Goal: Information Seeking & Learning: Learn about a topic

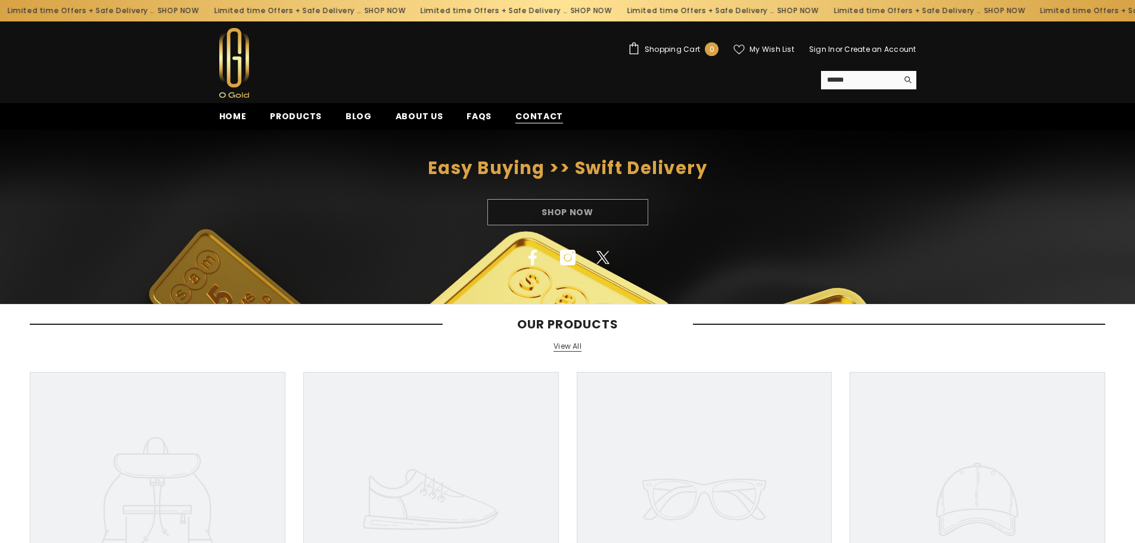
click at [515, 117] on span "Contact" at bounding box center [539, 116] width 48 height 13
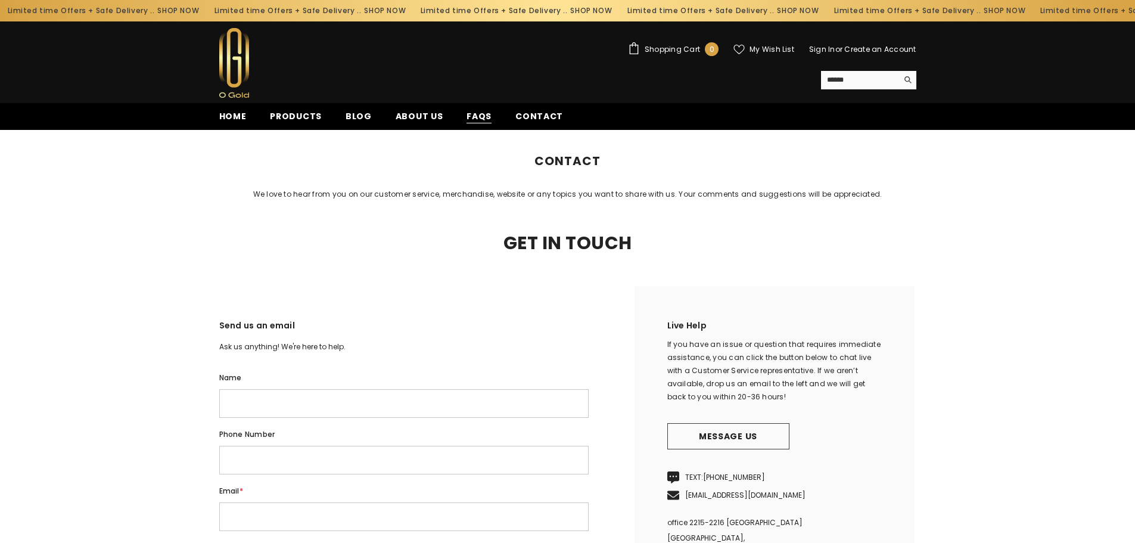
click at [467, 121] on span "FAQs" at bounding box center [479, 116] width 25 height 13
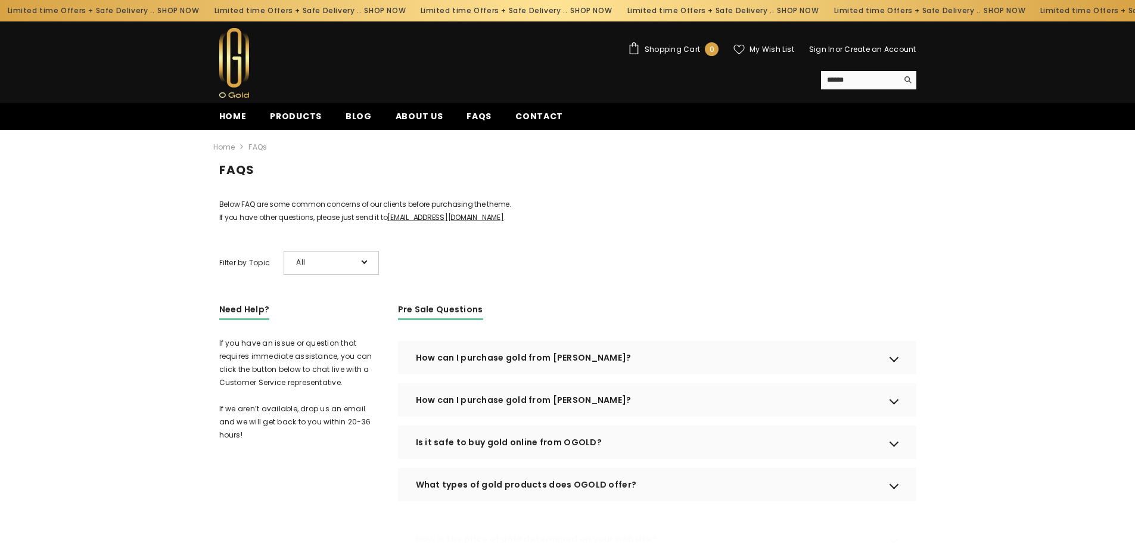
click at [506, 374] on div "How can I purchase gold from OGOLD?" at bounding box center [657, 357] width 518 height 33
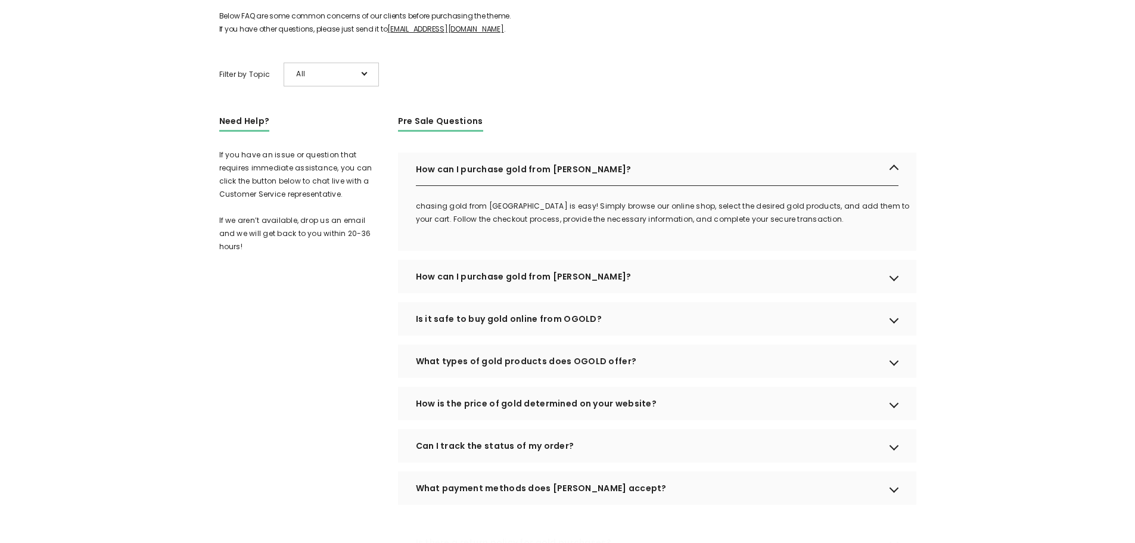
scroll to position [198, 0]
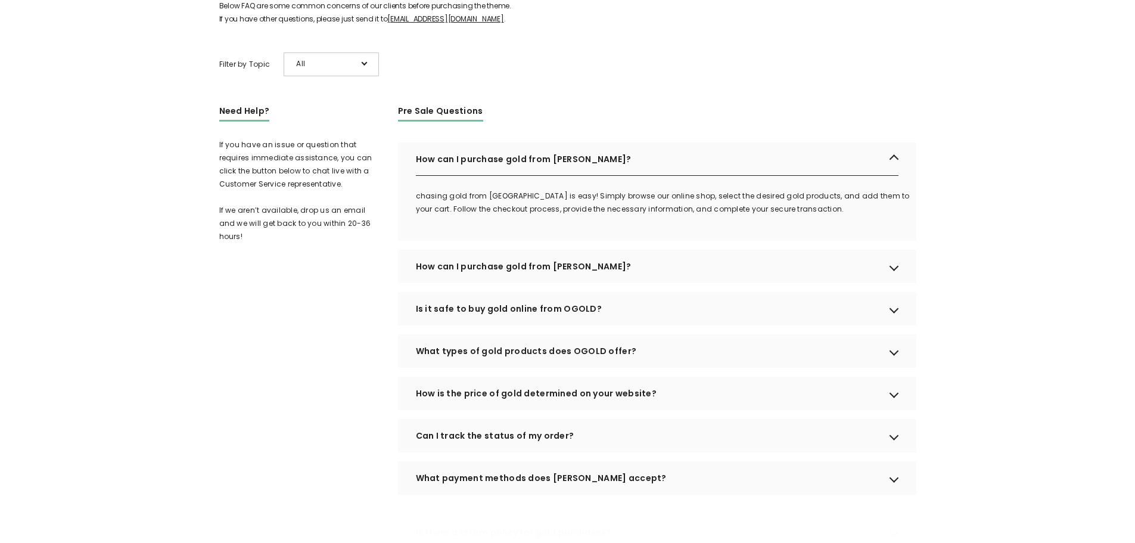
click at [505, 279] on div "How can I purchase gold from OGOLD?" at bounding box center [657, 266] width 518 height 33
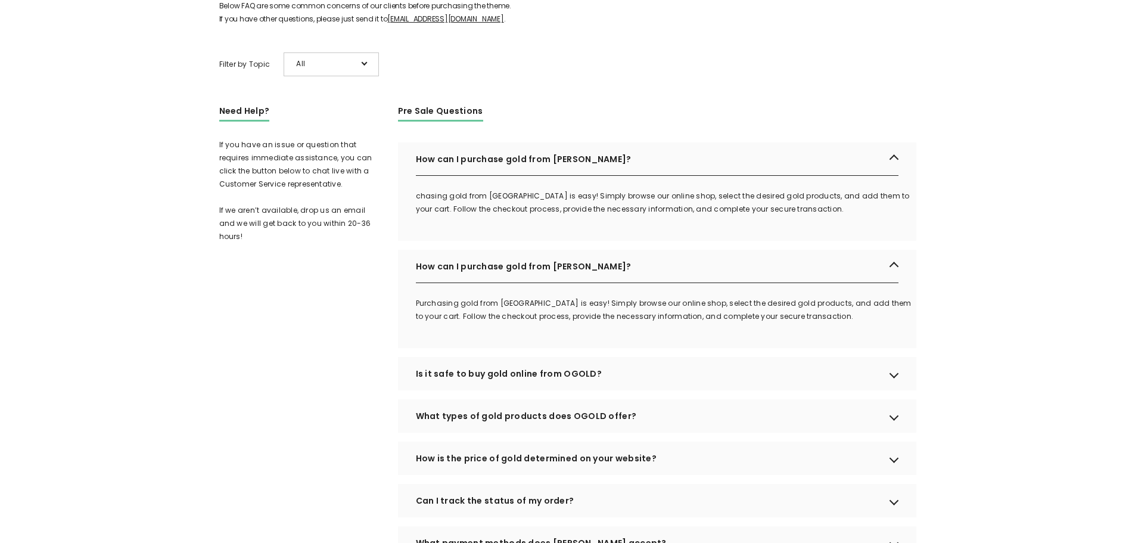
click at [506, 433] on div "What types of gold products does OGOLD offer?" at bounding box center [657, 415] width 518 height 33
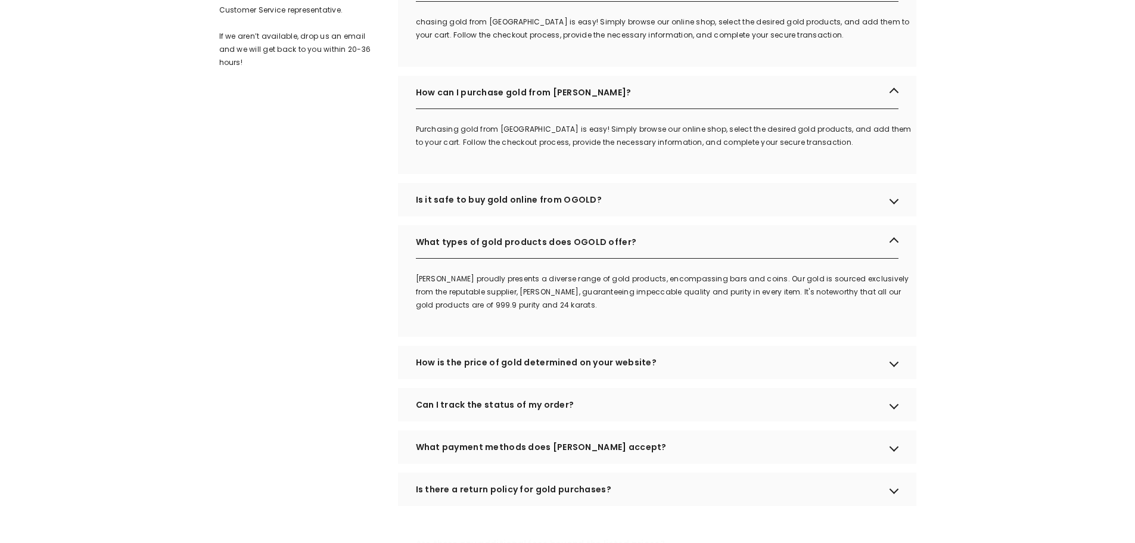
scroll to position [397, 0]
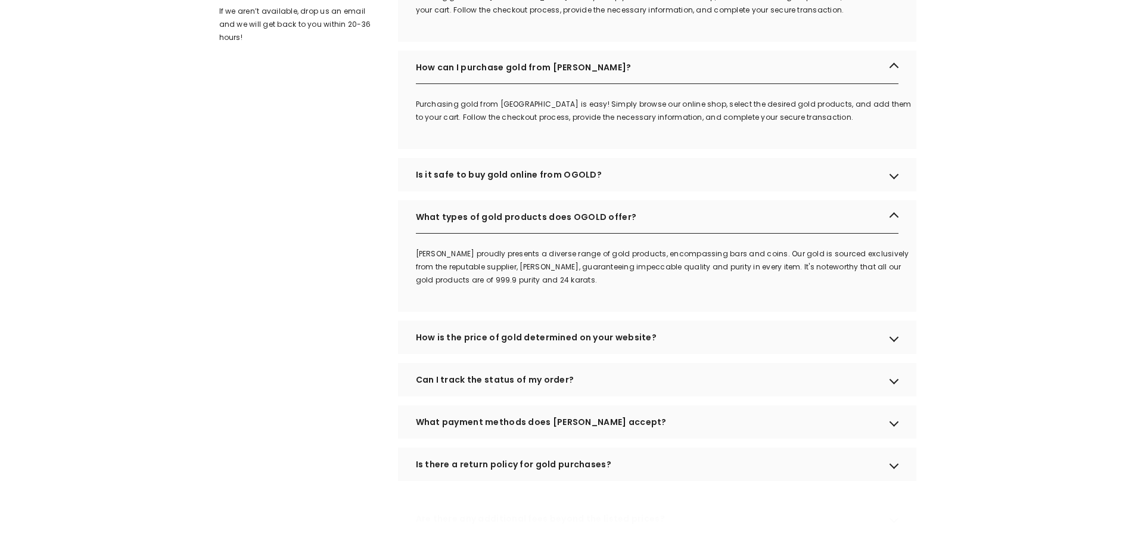
click at [502, 396] on div "Can I track the status of my order?" at bounding box center [657, 379] width 518 height 33
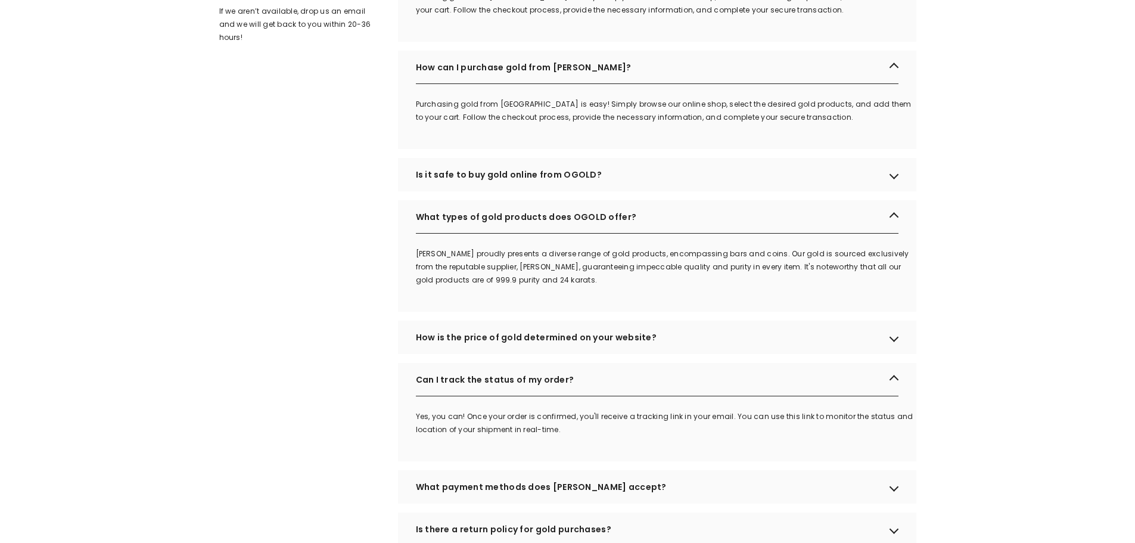
scroll to position [596, 0]
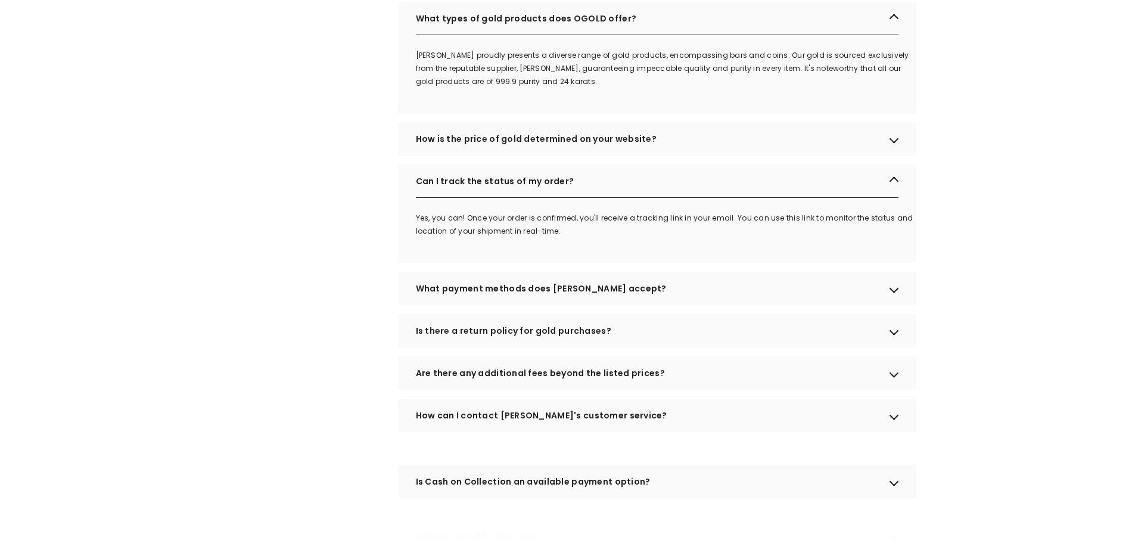
click at [517, 305] on div "What payment methods does [PERSON_NAME] accept?" at bounding box center [657, 288] width 518 height 33
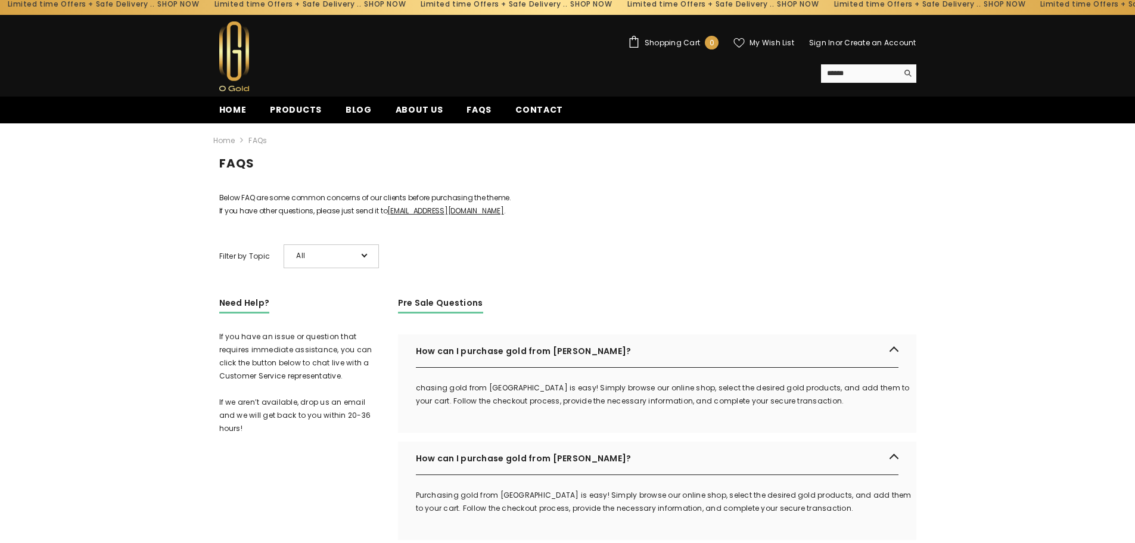
scroll to position [0, 0]
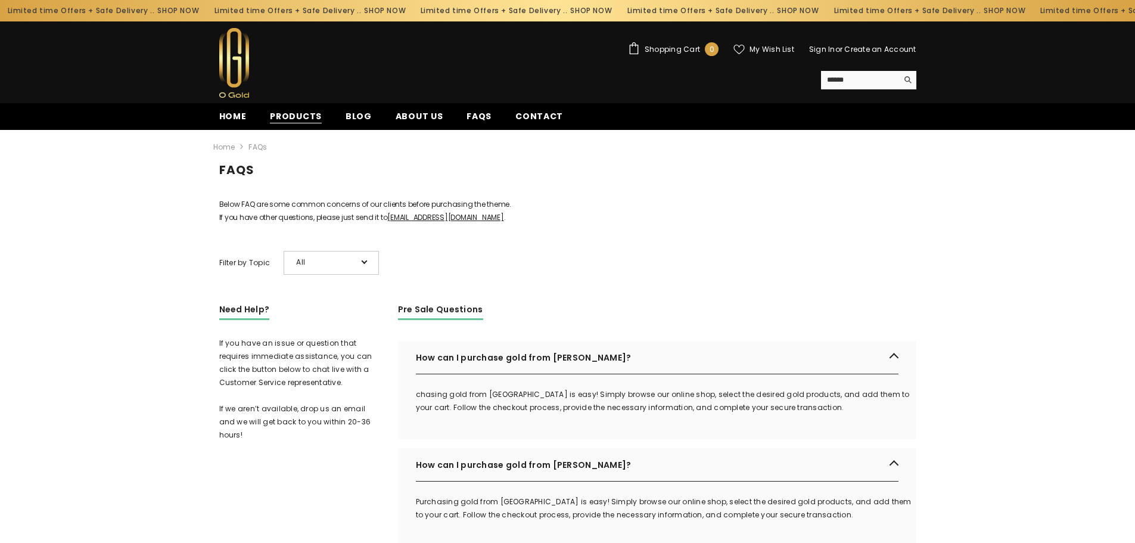
click at [294, 115] on span "Products" at bounding box center [296, 116] width 52 height 13
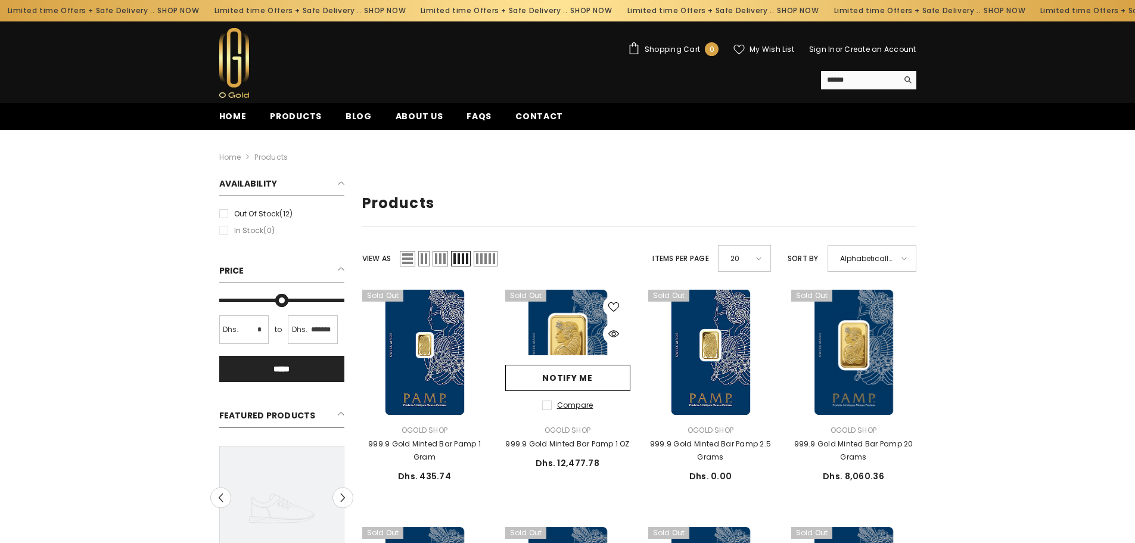
click at [565, 402] on span "Compare" at bounding box center [575, 405] width 36 height 10
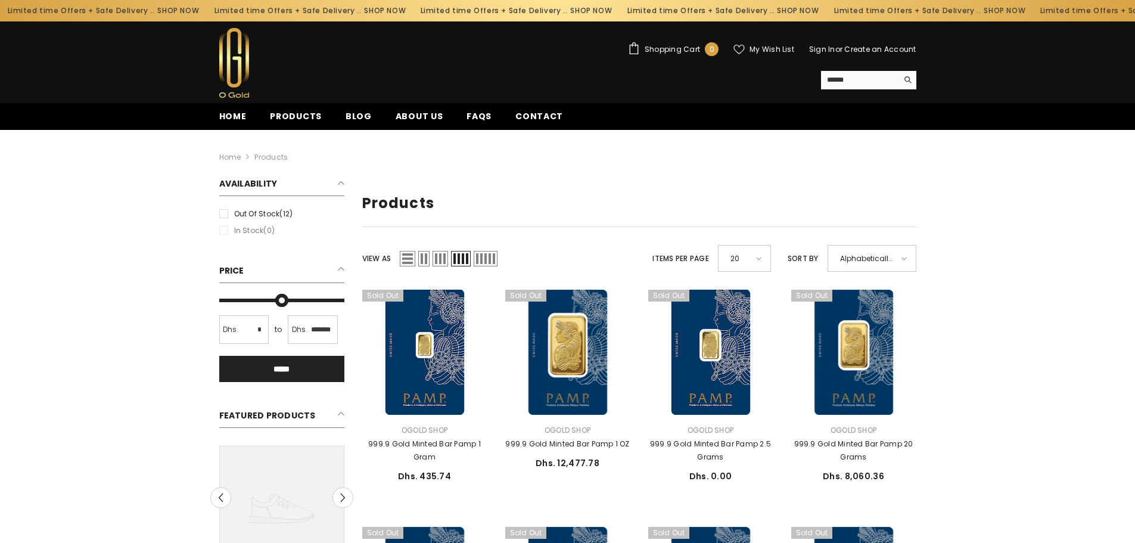
click at [244, 228] on li "In stock (0)" at bounding box center [281, 230] width 131 height 13
type input "*******"
click at [314, 300] on input "Max" at bounding box center [281, 300] width 125 height 0
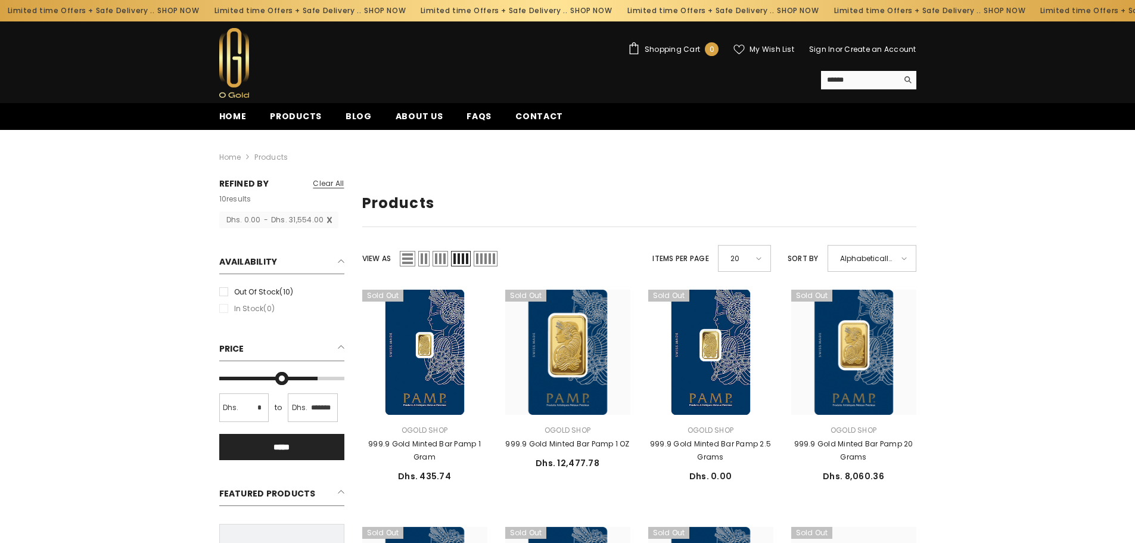
click at [442, 258] on span "Grid 3" at bounding box center [440, 258] width 15 height 15
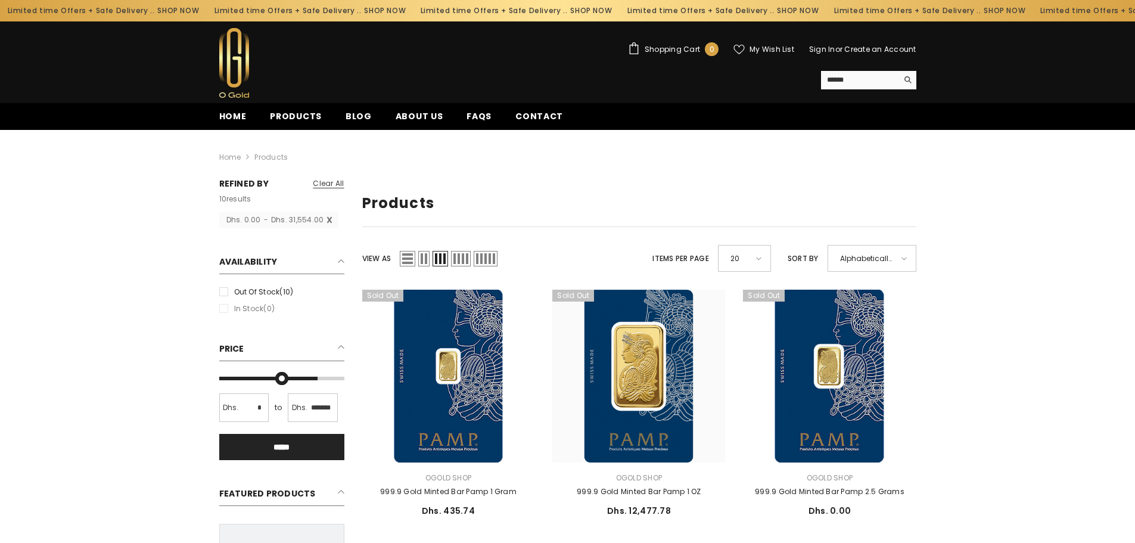
click at [367, 117] on link "Blog" at bounding box center [359, 120] width 50 height 20
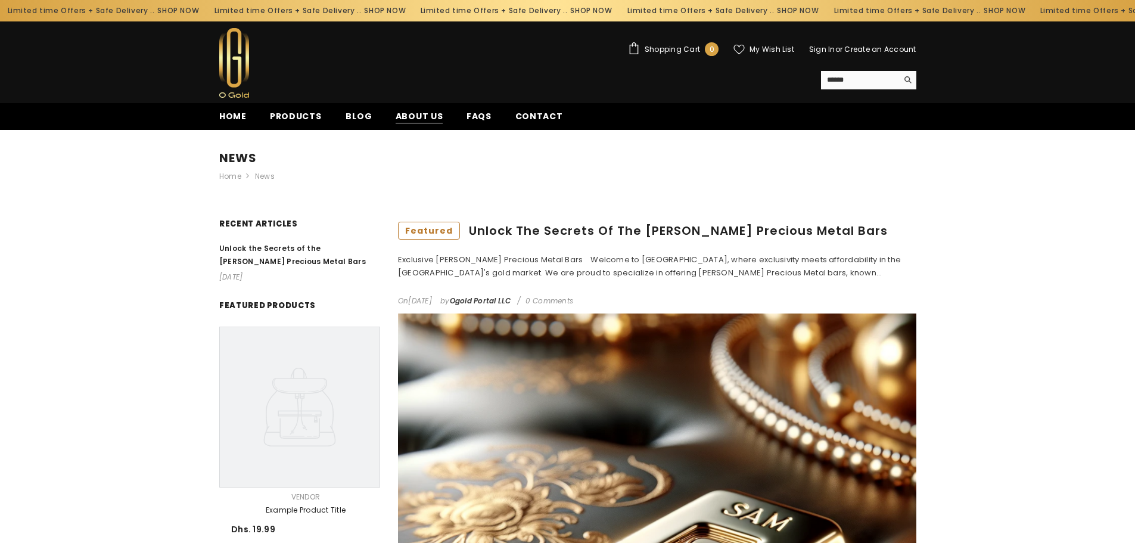
click at [410, 114] on span "About us" at bounding box center [420, 116] width 48 height 13
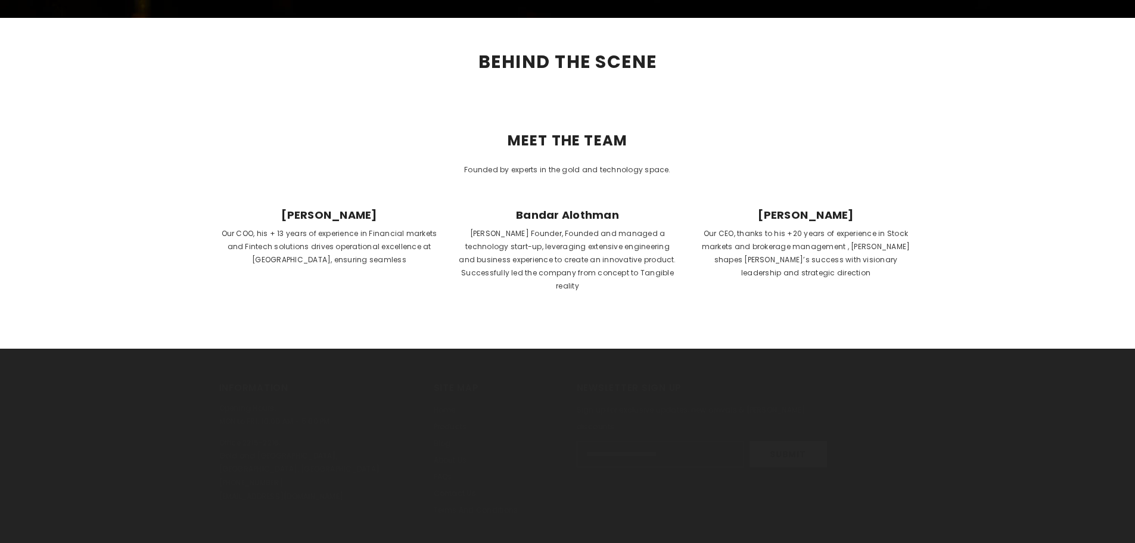
scroll to position [397, 0]
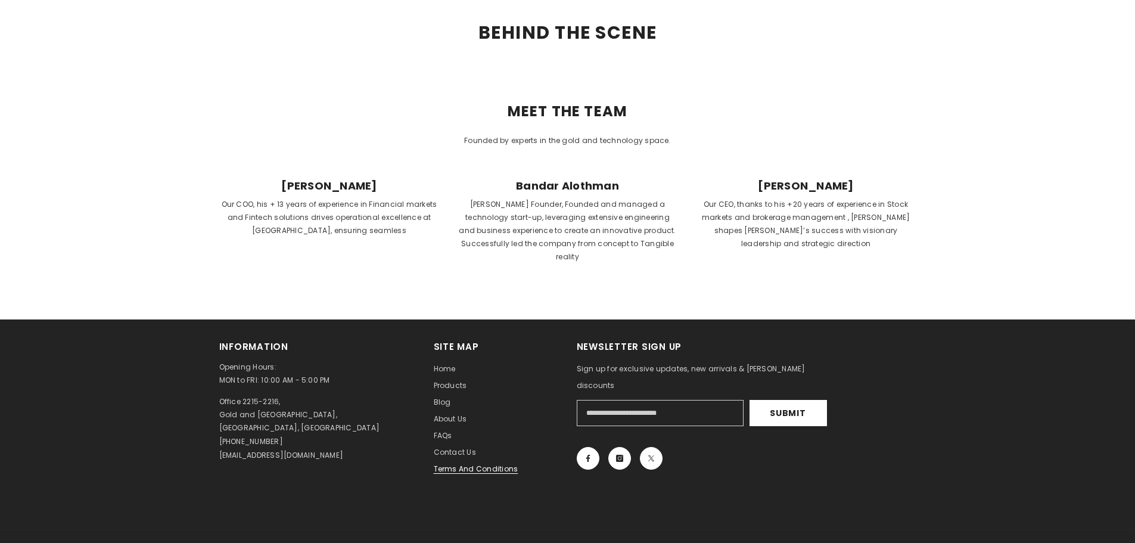
click at [452, 464] on span "Terms and Conditions" at bounding box center [476, 469] width 85 height 10
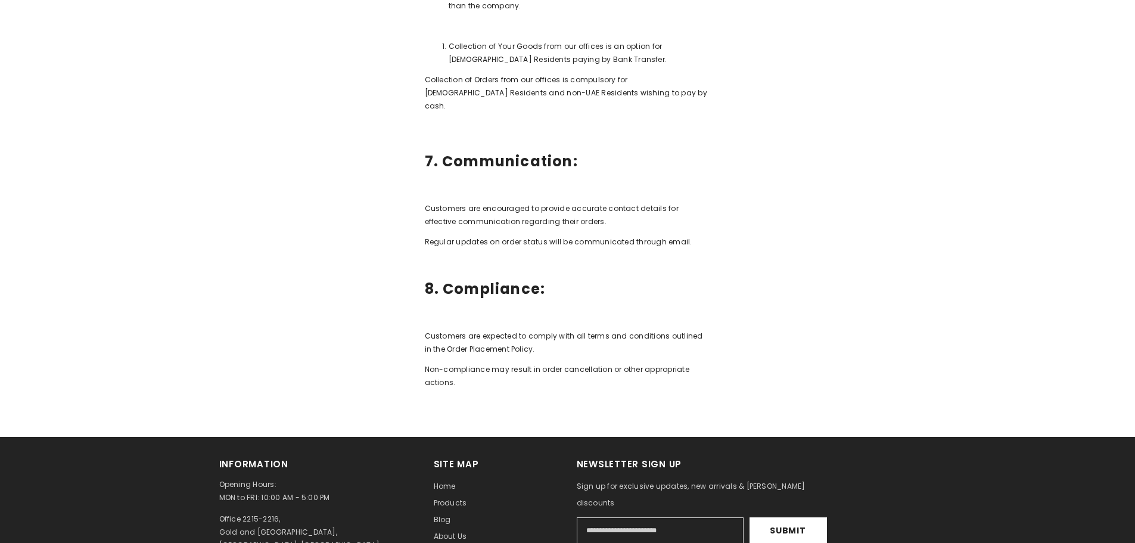
scroll to position [1787, 0]
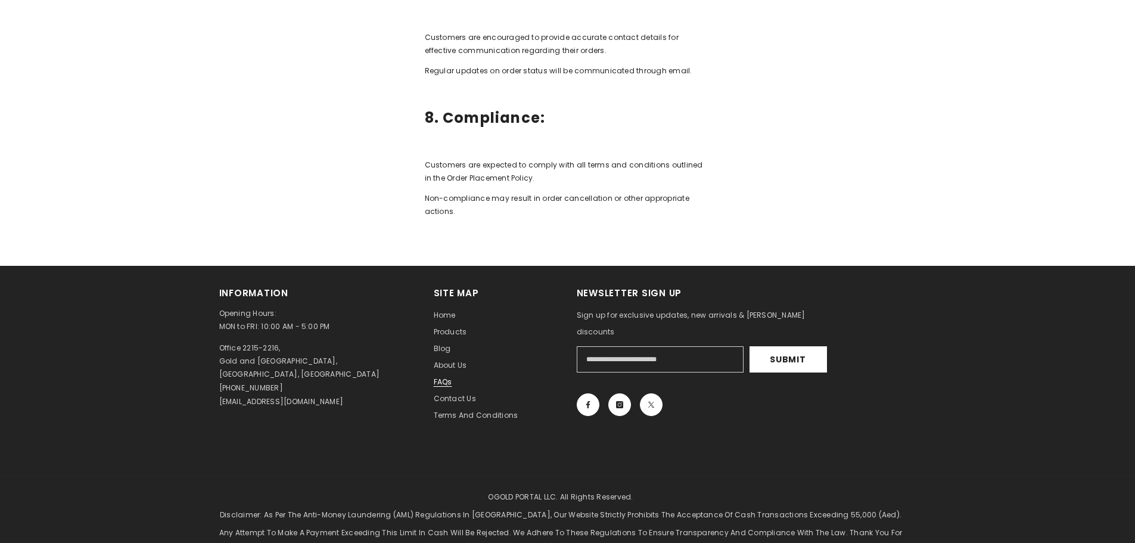
click at [436, 377] on span "FAQs" at bounding box center [443, 382] width 18 height 10
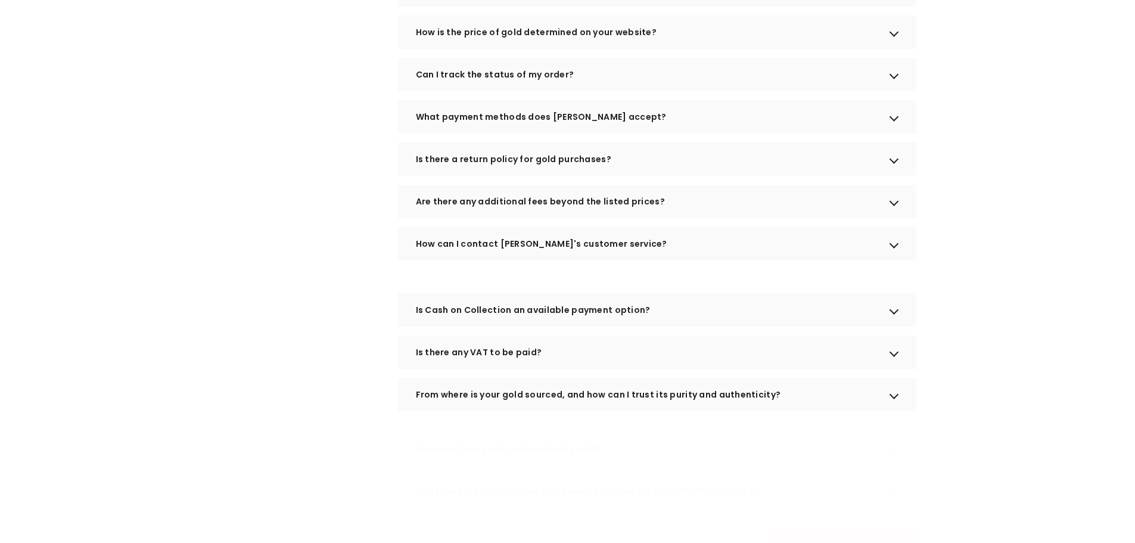
scroll to position [596, 0]
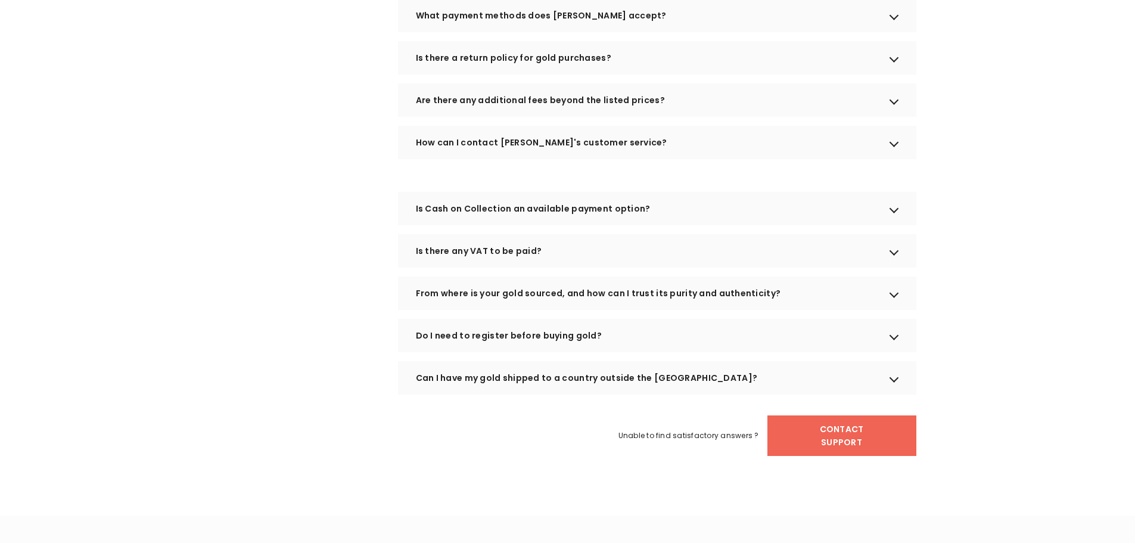
click at [515, 394] on div "Can I have my gold shipped to a country outside the [GEOGRAPHIC_DATA]?" at bounding box center [657, 377] width 518 height 33
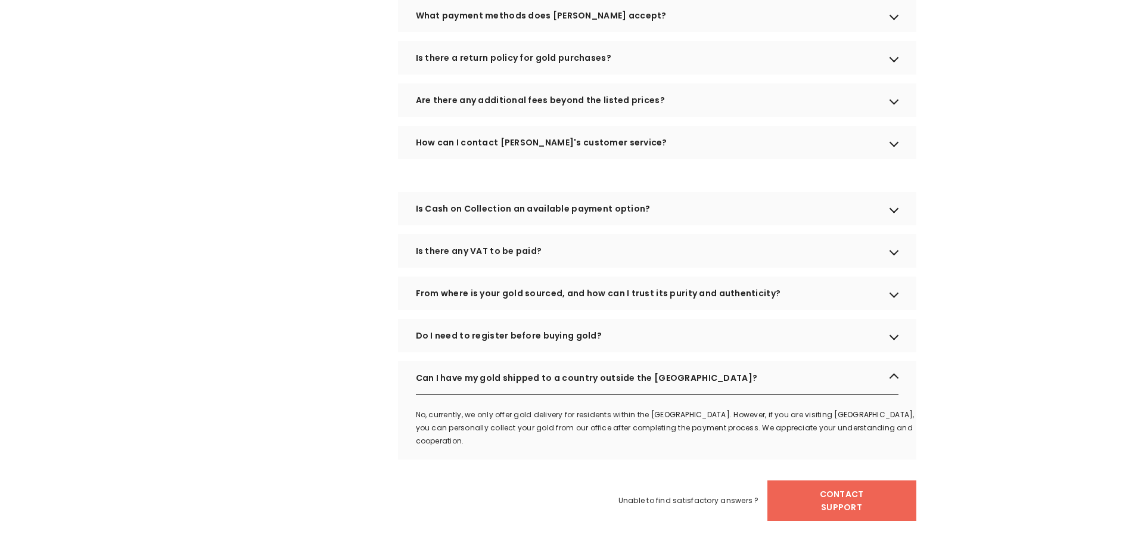
click at [534, 352] on div "Do I need to register before buying gold?" at bounding box center [657, 335] width 518 height 33
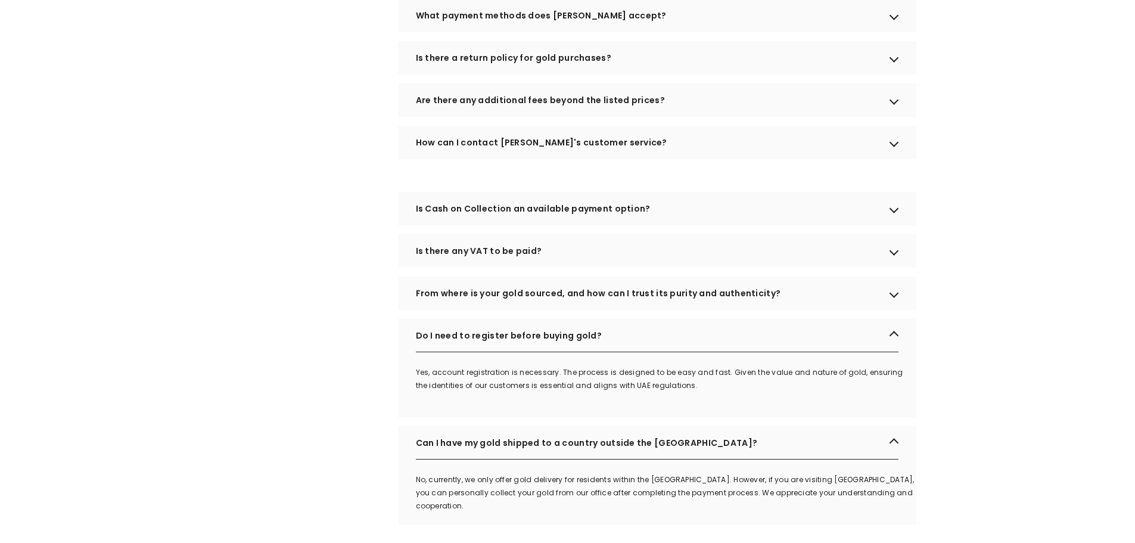
click at [539, 305] on div "From where is your gold sourced, and how can I trust its purity and authenticit…" at bounding box center [657, 292] width 518 height 33
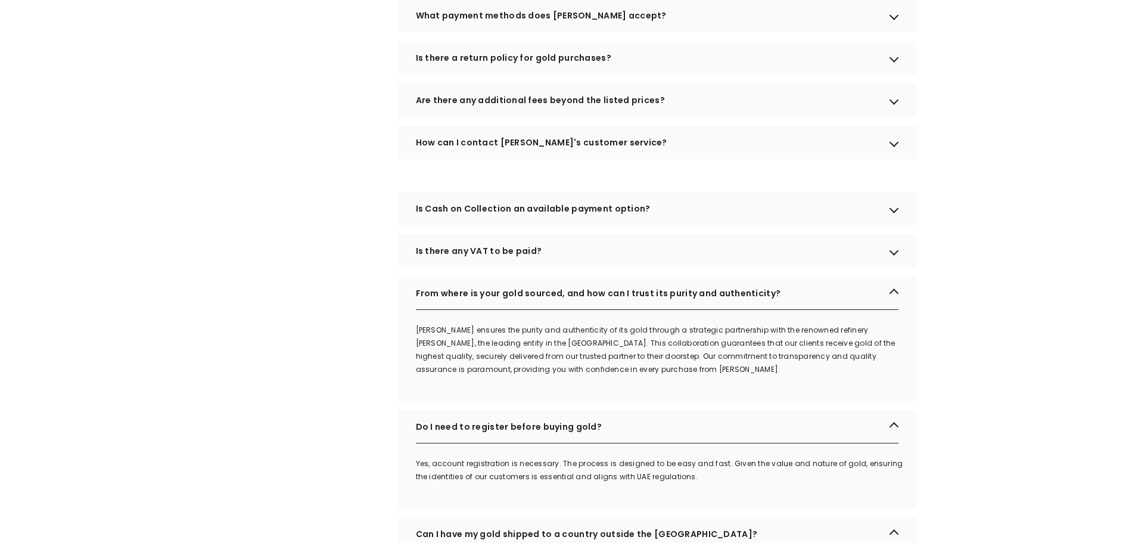
click at [573, 268] on div "Is there any VAT to be paid?" at bounding box center [657, 250] width 518 height 33
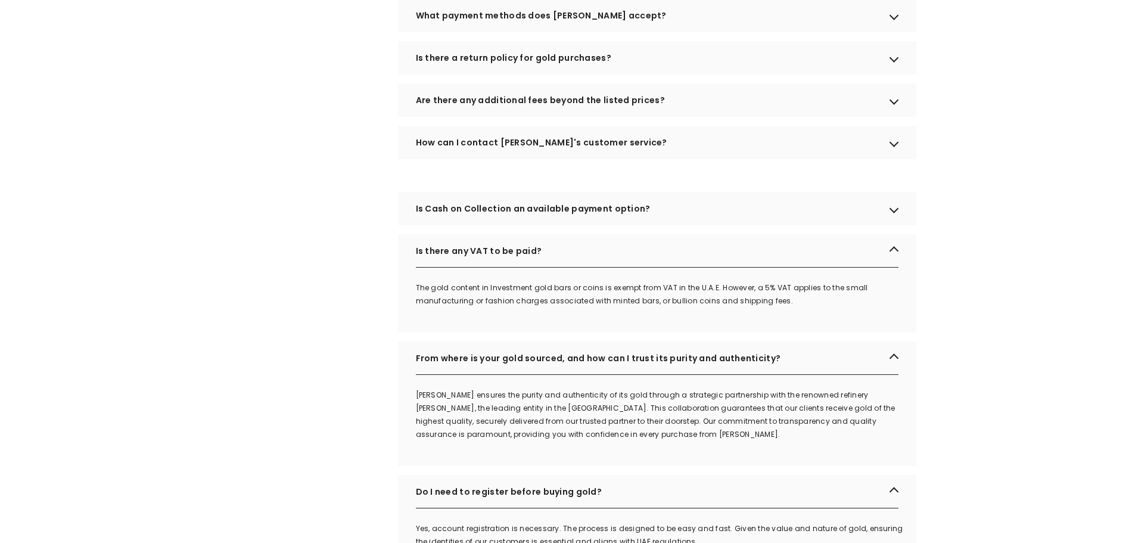
click at [582, 225] on div "Is Cash on Collection an available payment option?" at bounding box center [657, 208] width 518 height 33
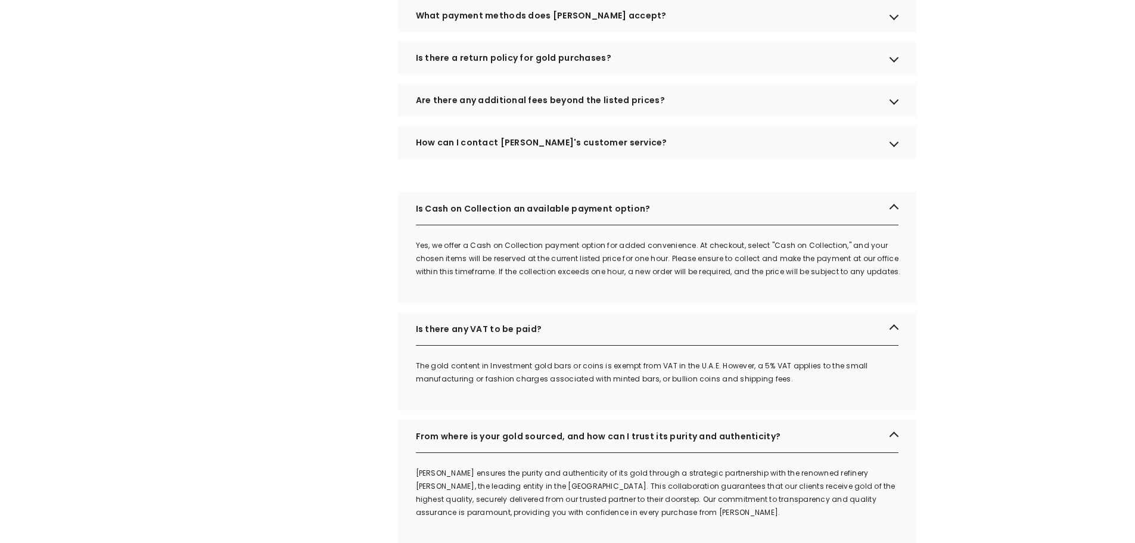
click at [611, 157] on div "How can I contact [PERSON_NAME]'s customer service?" at bounding box center [657, 142] width 518 height 33
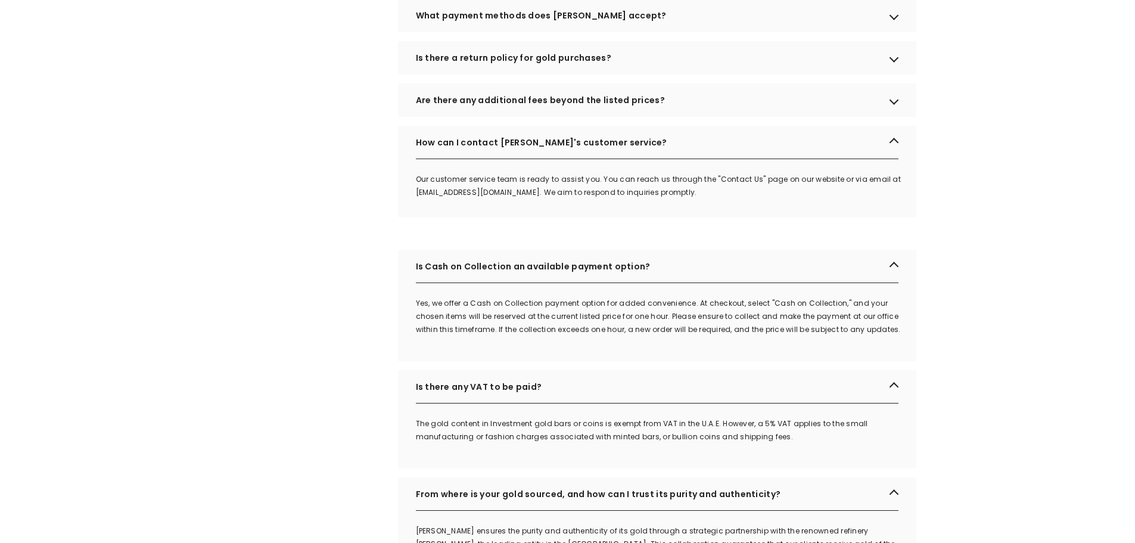
click at [611, 111] on div "Are there any additional fees beyond the listed prices?" at bounding box center [657, 99] width 518 height 33
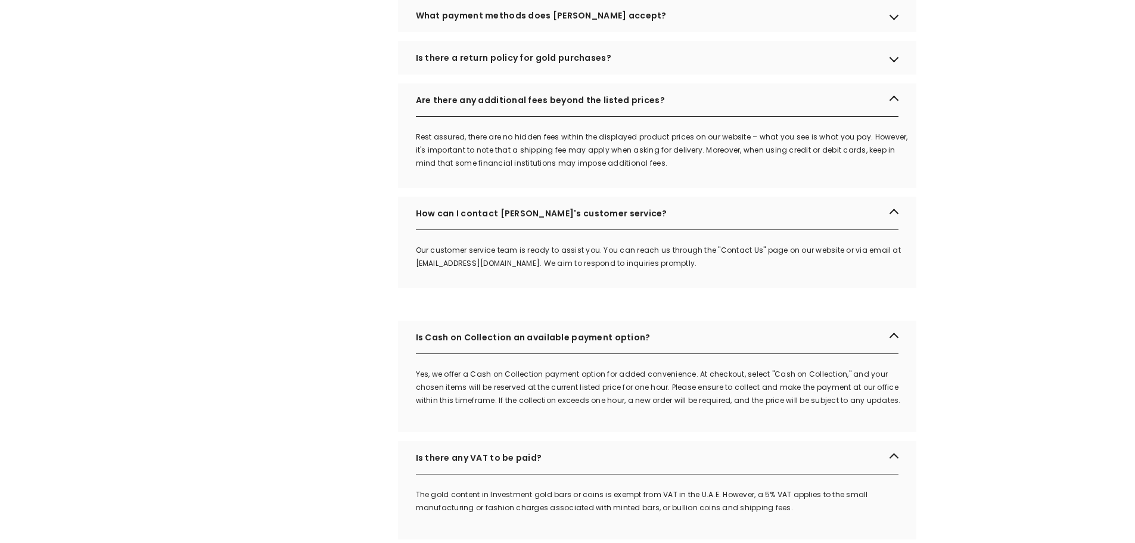
click at [599, 74] on div "Is there a return policy for gold purchases?" at bounding box center [657, 57] width 518 height 33
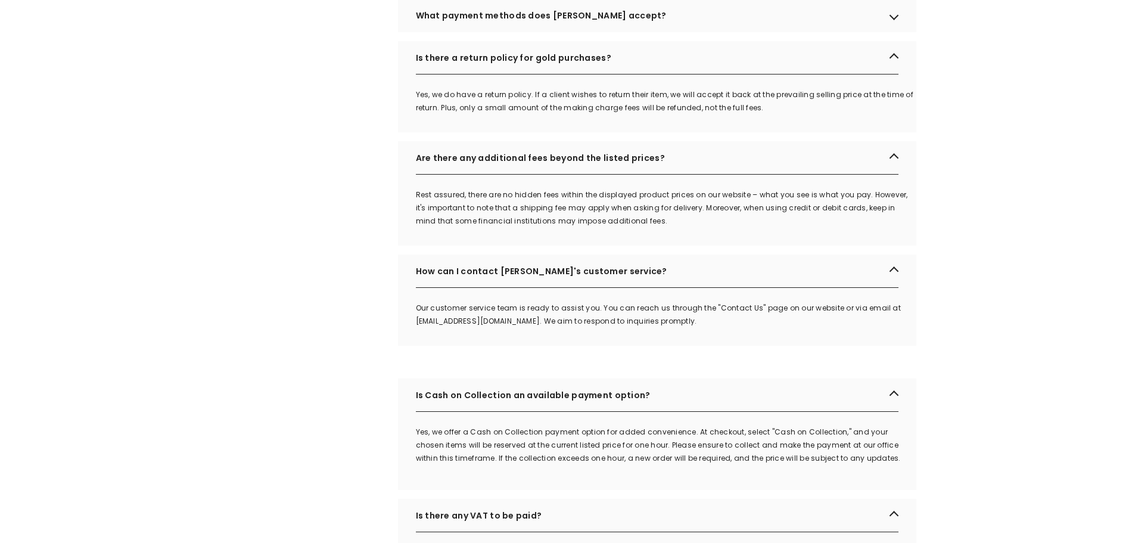
click at [554, 32] on div "What payment methods does [PERSON_NAME] accept?" at bounding box center [657, 15] width 518 height 33
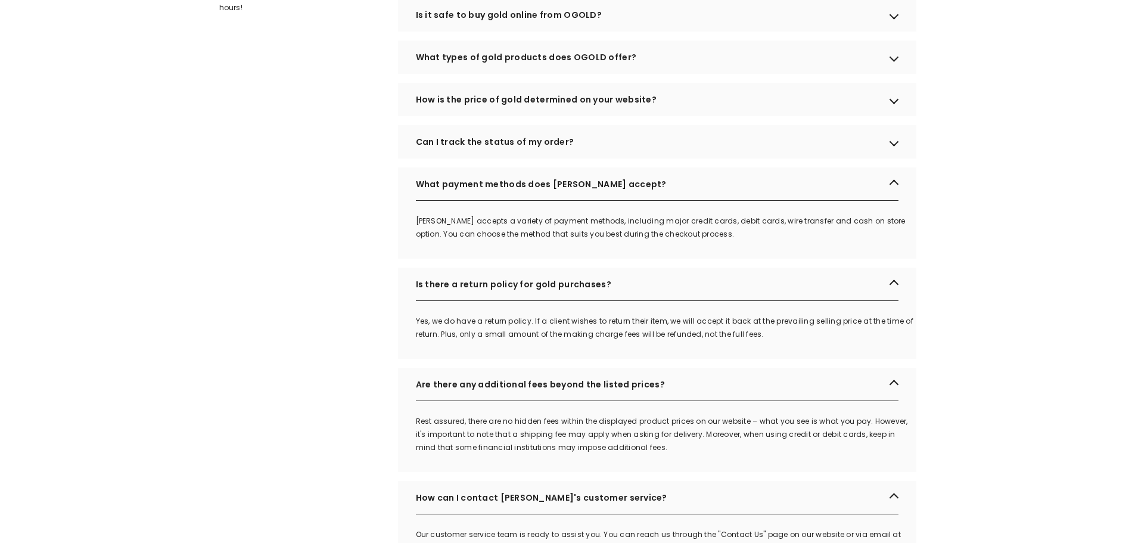
scroll to position [198, 0]
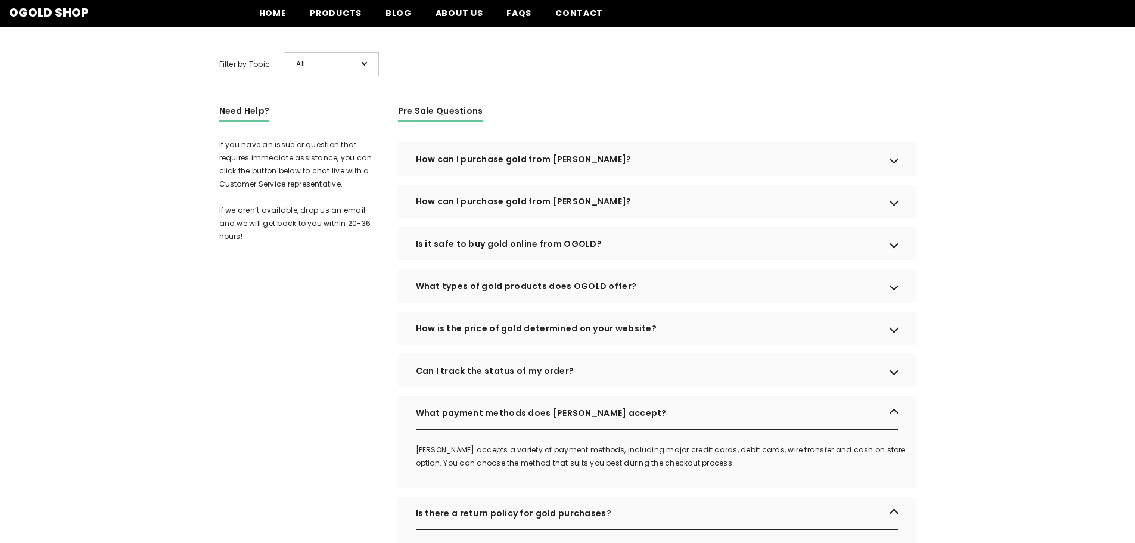
click at [556, 260] on div "Is it safe to buy gold online from OGOLD?" at bounding box center [657, 243] width 518 height 33
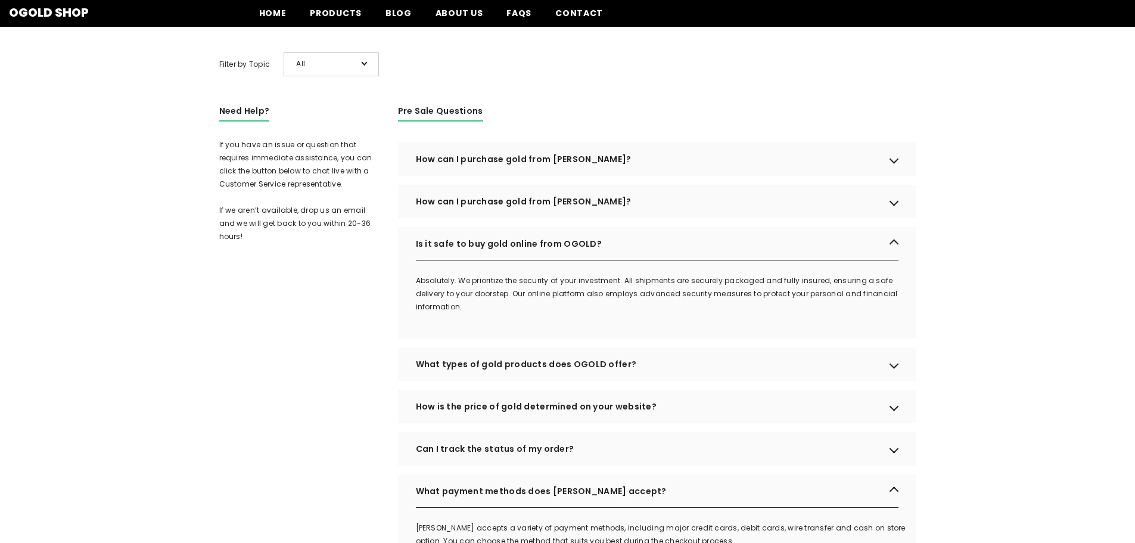
click at [507, 465] on div "Can I track the status of my order?" at bounding box center [657, 448] width 518 height 33
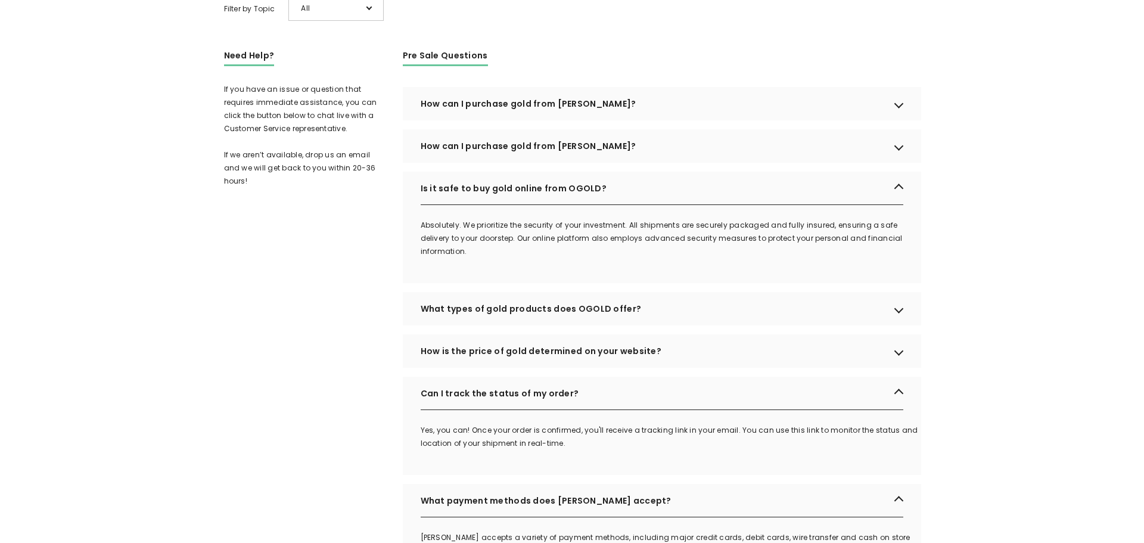
scroll to position [0, 0]
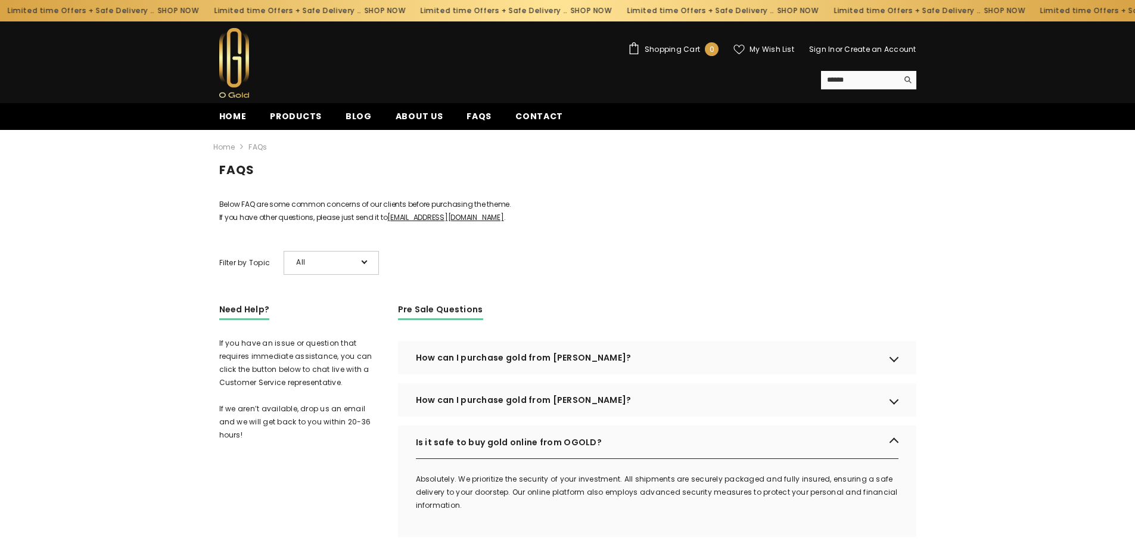
click at [829, 51] on link "Sign In" at bounding box center [822, 49] width 26 height 10
